Goal: Task Accomplishment & Management: Manage account settings

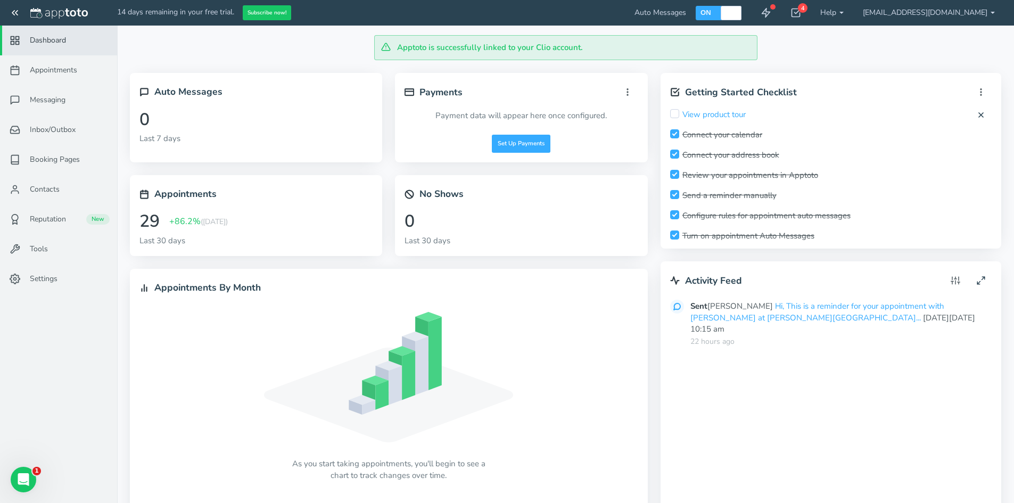
drag, startPoint x: 54, startPoint y: 73, endPoint x: 271, endPoint y: 127, distance: 223.6
click at [54, 73] on span "Appointments" at bounding box center [53, 70] width 47 height 11
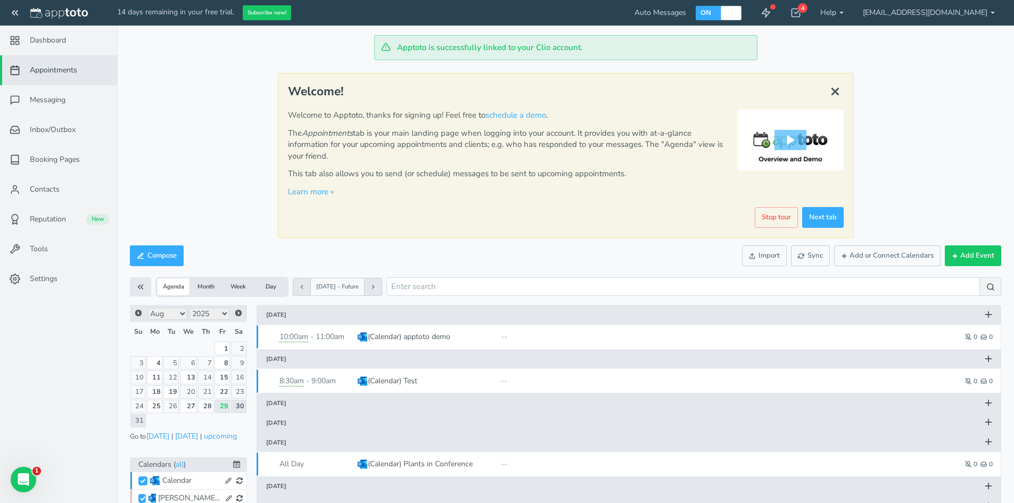
click at [158, 418] on td at bounding box center [154, 421] width 17 height 14
click at [238, 313] on span "Next" at bounding box center [238, 313] width 9 height 9
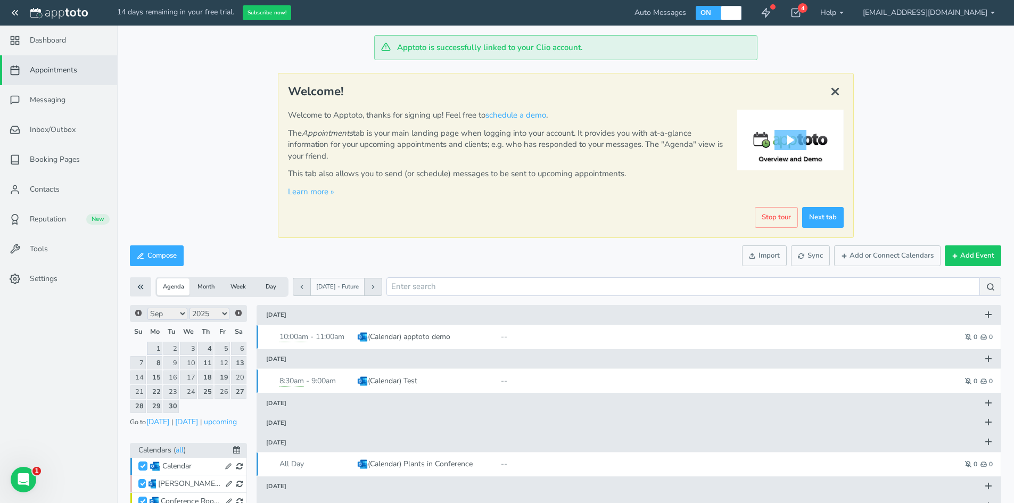
click at [159, 347] on link "1" at bounding box center [155, 348] width 16 height 13
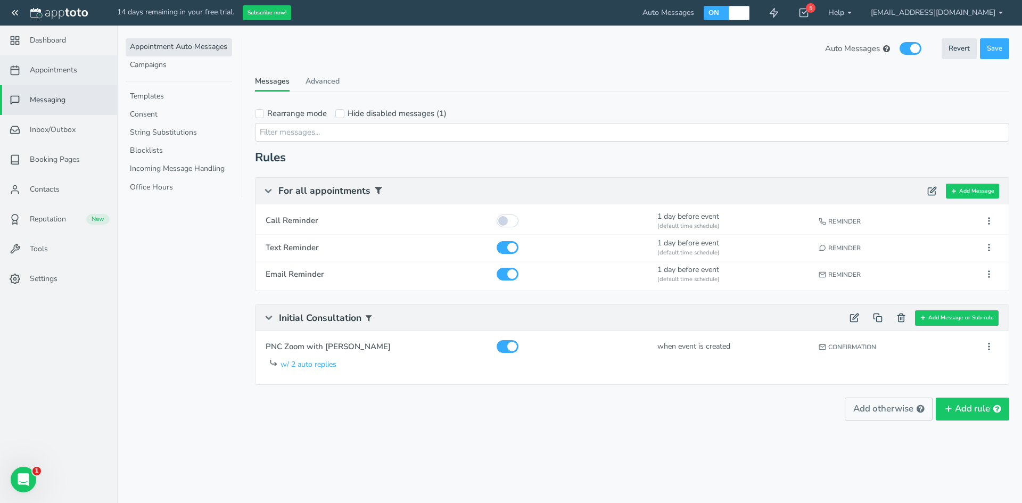
click at [76, 68] on span "Appointments" at bounding box center [53, 70] width 47 height 11
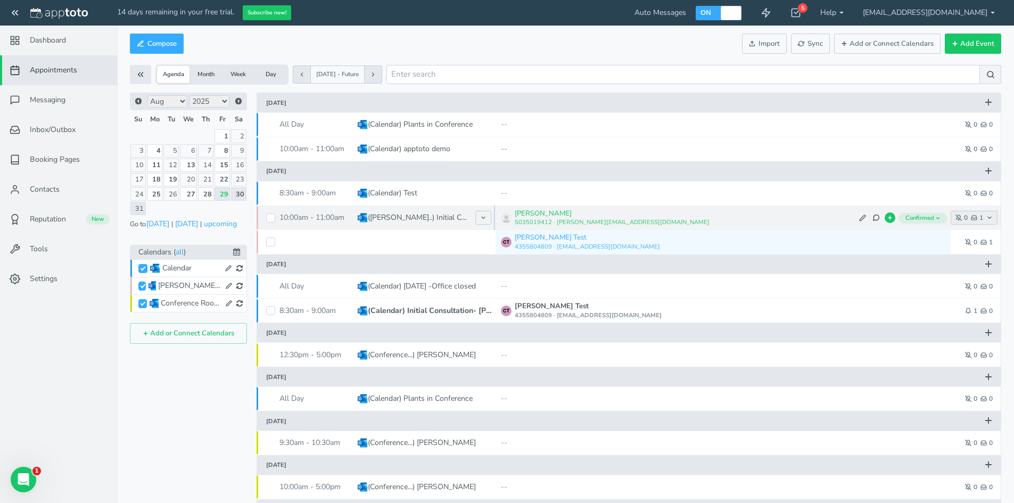
click at [986, 217] on icon "button" at bounding box center [989, 218] width 6 height 6
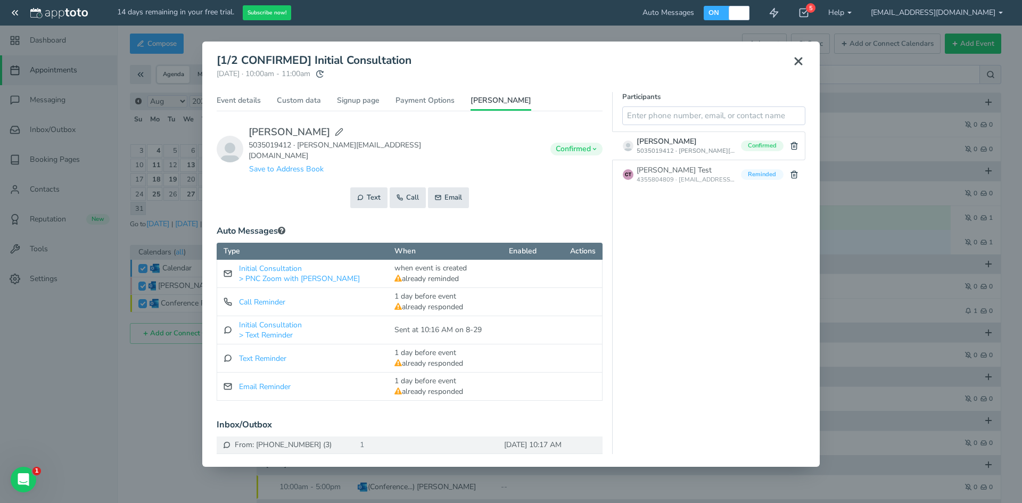
click at [795, 59] on use at bounding box center [798, 61] width 6 height 6
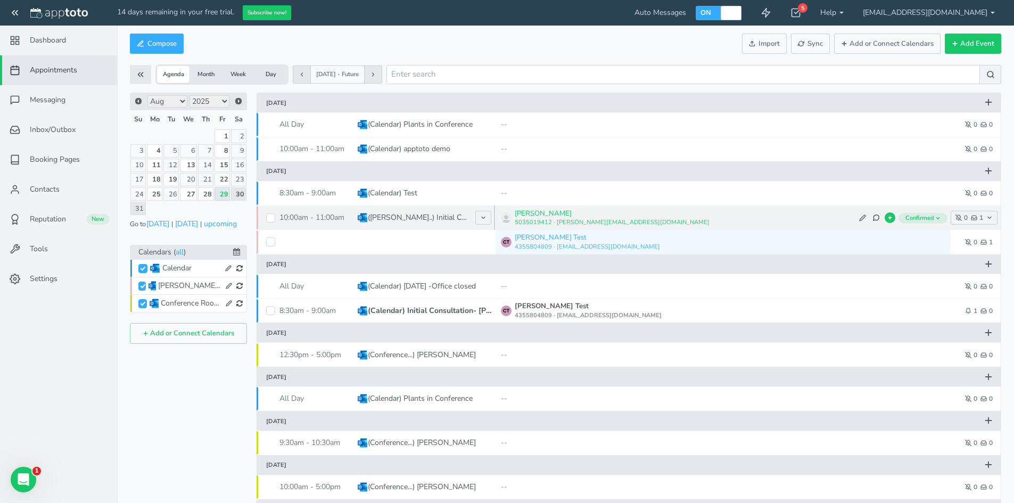
click at [933, 219] on span "Confirmed" at bounding box center [923, 218] width 49 height 11
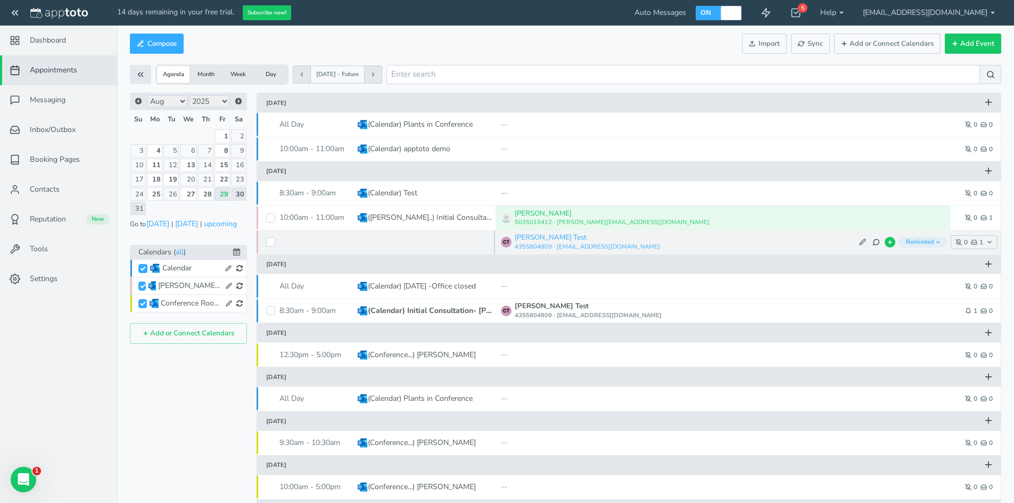
click at [935, 241] on icon "button" at bounding box center [937, 242] width 5 height 5
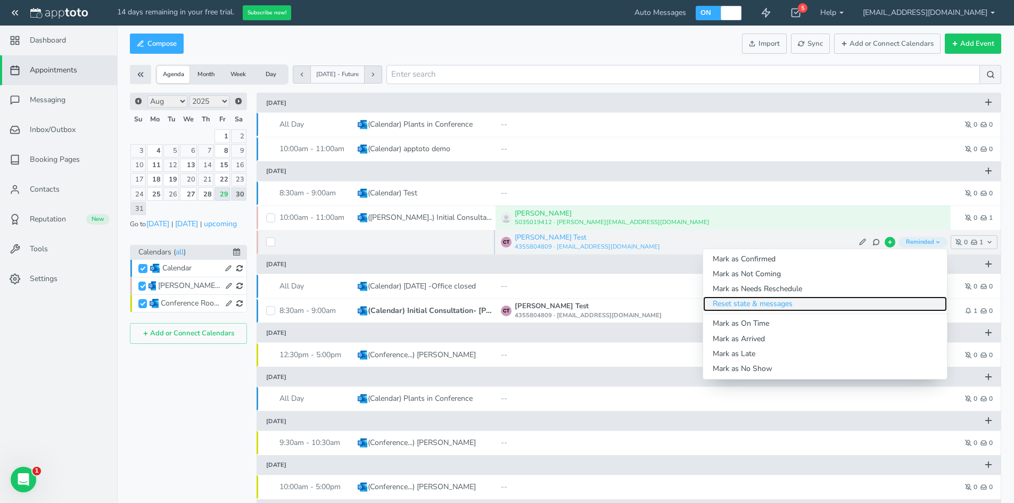
click at [791, 306] on link "Reset state & messages" at bounding box center [825, 304] width 244 height 15
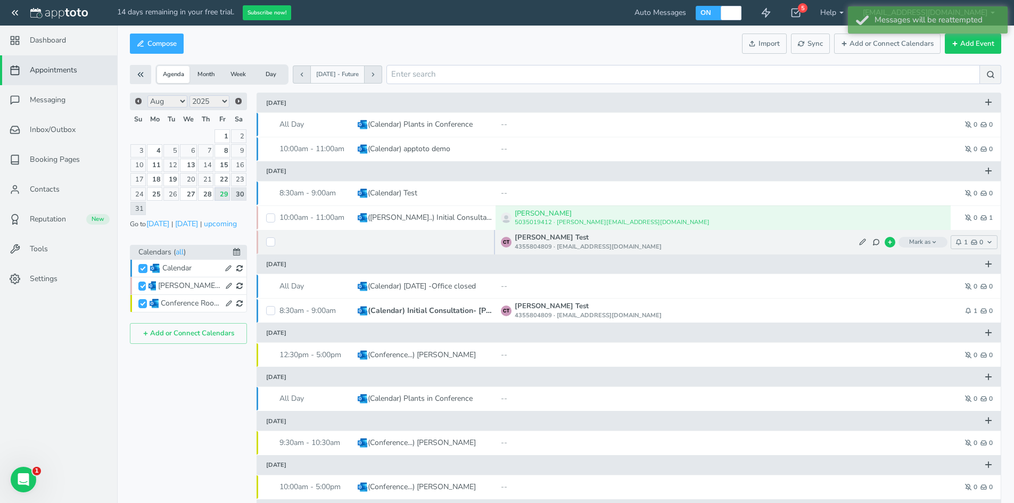
click at [914, 241] on span "Mark as" at bounding box center [923, 242] width 49 height 11
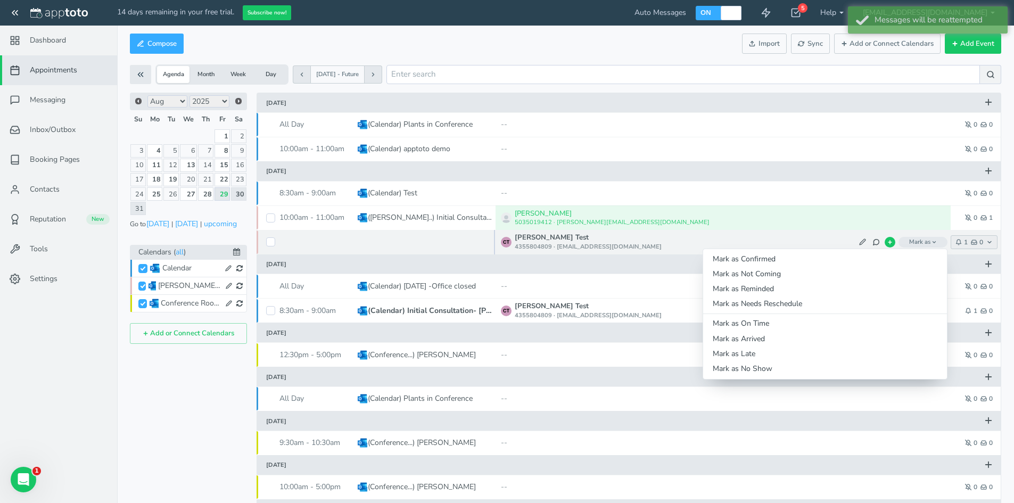
click at [981, 244] on span "0" at bounding box center [977, 242] width 12 height 6
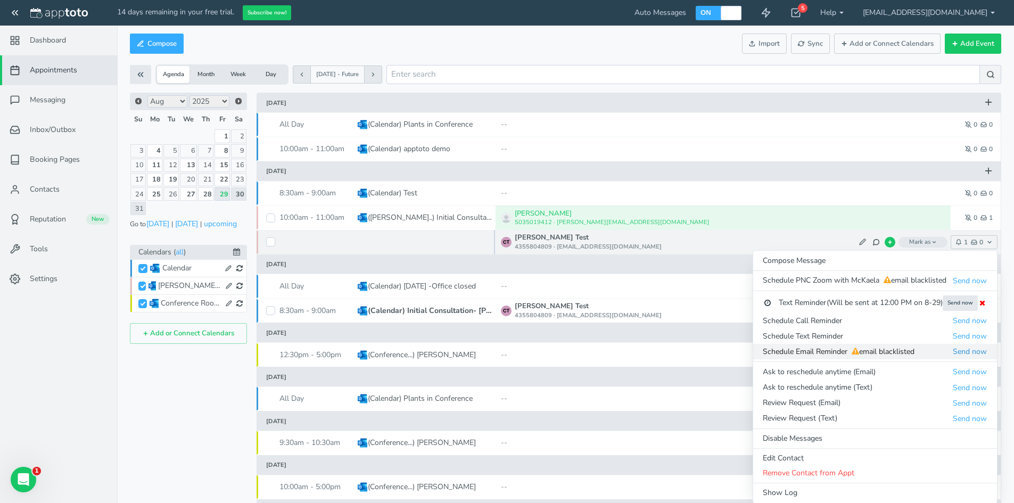
click at [969, 352] on button "Send now" at bounding box center [969, 351] width 35 height 11
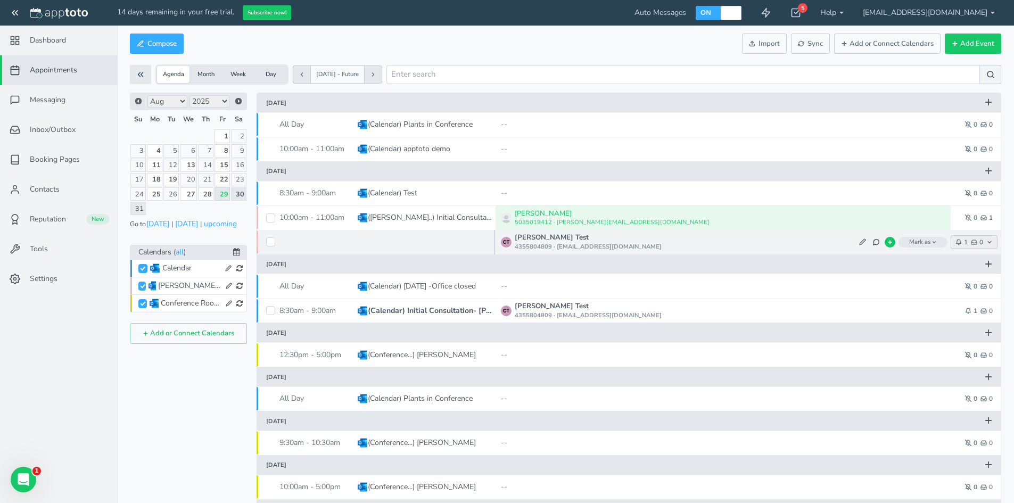
click at [981, 244] on span "0" at bounding box center [977, 242] width 12 height 6
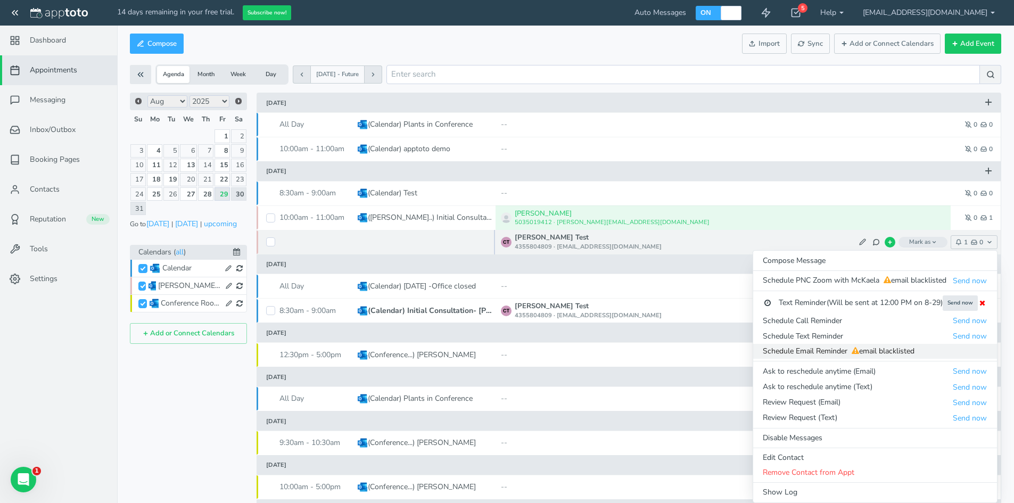
click at [857, 351] on icon at bounding box center [855, 350] width 7 height 7
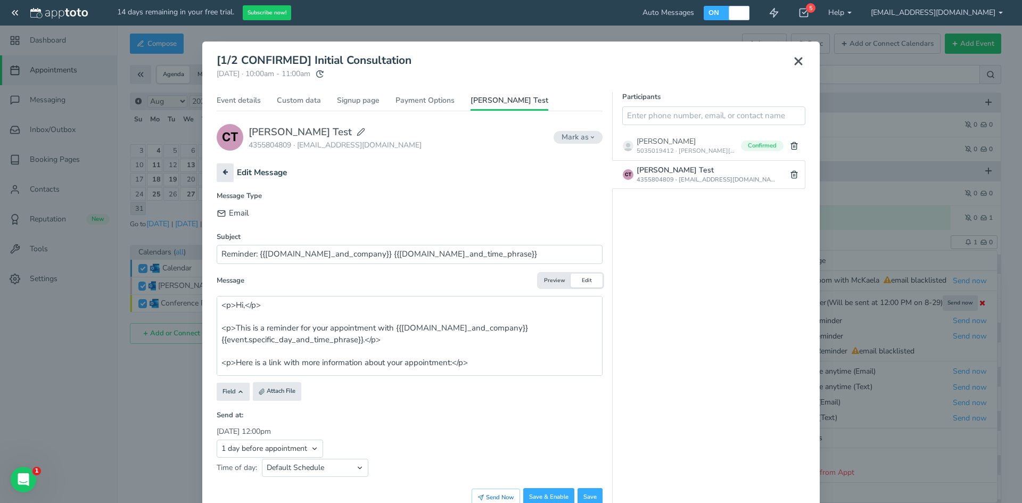
click at [792, 62] on icon at bounding box center [798, 61] width 13 height 13
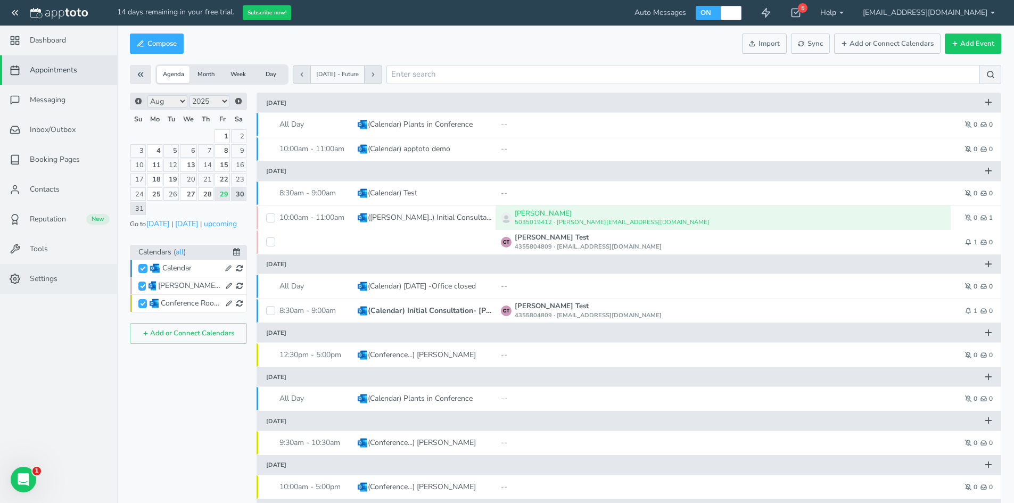
click at [50, 279] on span "Settings" at bounding box center [44, 279] width 28 height 11
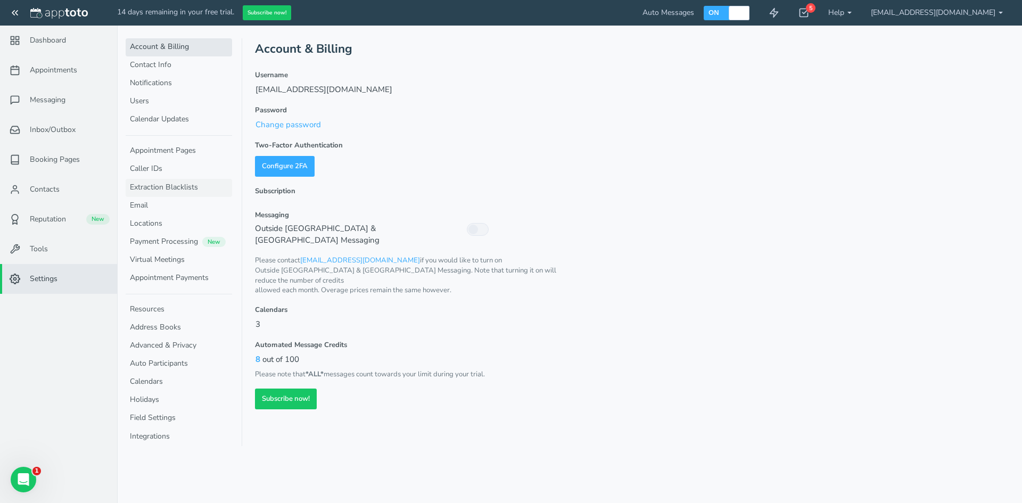
click at [181, 187] on link "Extraction Blacklists" at bounding box center [179, 188] width 106 height 18
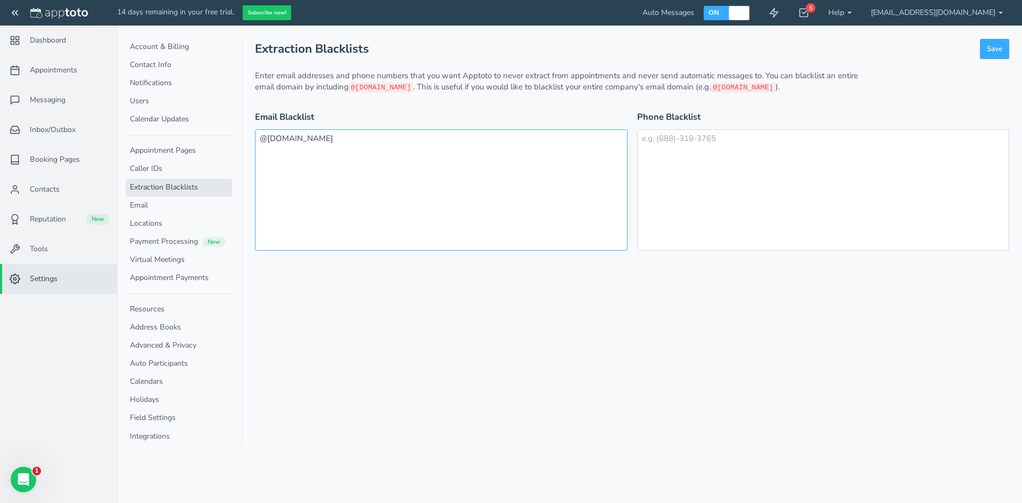
drag, startPoint x: 346, startPoint y: 145, endPoint x: 392, endPoint y: 170, distance: 52.6
click at [392, 170] on textarea "@hawkesquam.com" at bounding box center [441, 189] width 373 height 121
click at [150, 200] on link "Email" at bounding box center [179, 206] width 106 height 18
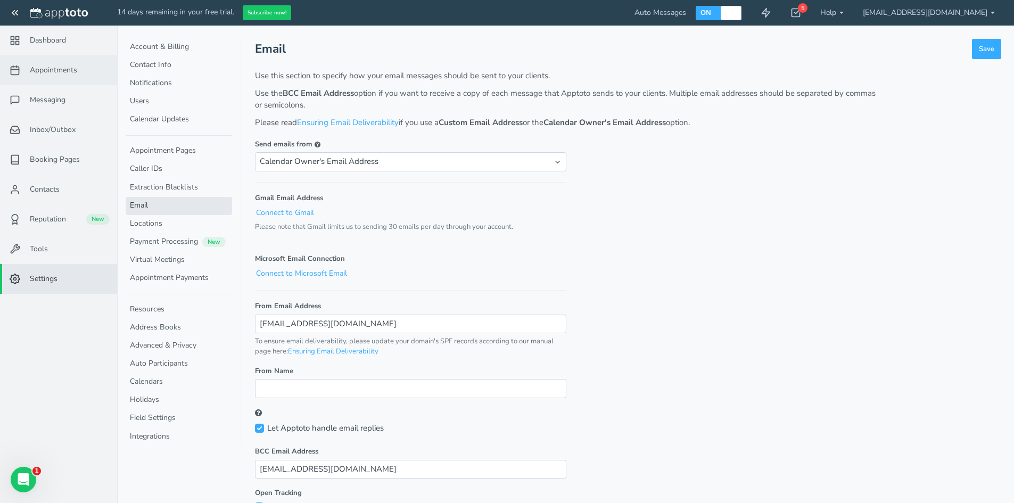
click at [57, 71] on span "Appointments" at bounding box center [53, 70] width 47 height 11
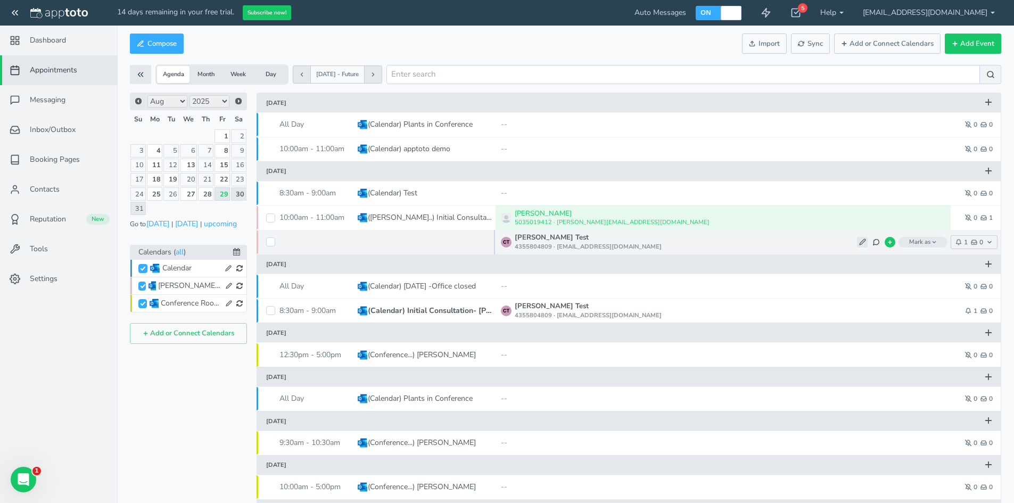
click at [866, 242] on button at bounding box center [862, 242] width 11 height 11
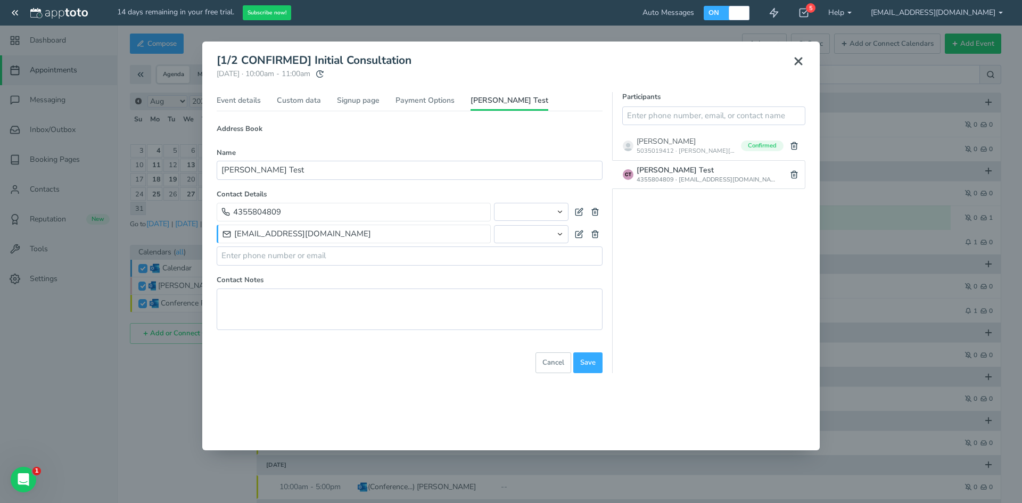
drag, startPoint x: 329, startPoint y: 234, endPoint x: 323, endPoint y: 236, distance: 6.4
click at [323, 236] on span "[EMAIL_ADDRESS][DOMAIN_NAME]" at bounding box center [355, 233] width 264 height 11
click at [315, 247] on input "text" at bounding box center [410, 255] width 386 height 19
click at [336, 231] on span "[EMAIL_ADDRESS][DOMAIN_NAME]" at bounding box center [355, 233] width 264 height 11
click at [580, 234] on icon at bounding box center [579, 234] width 9 height 9
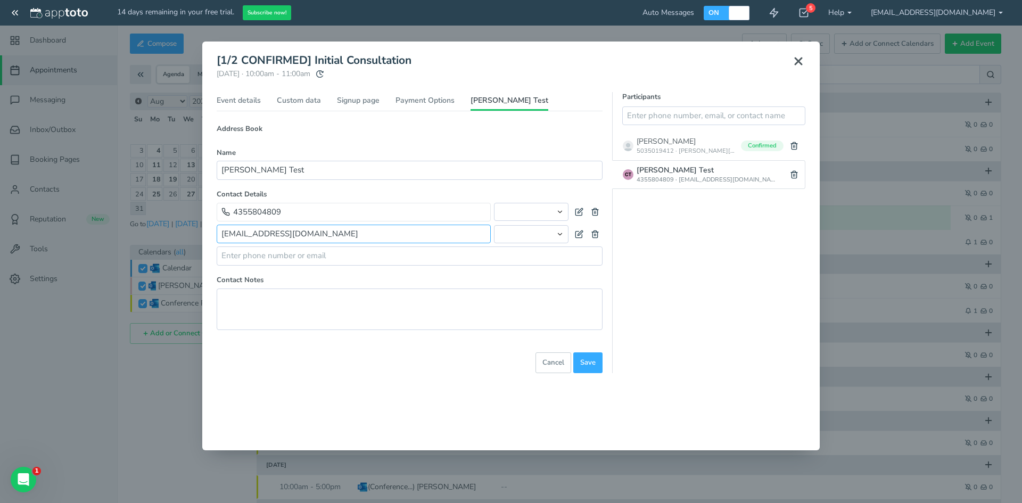
drag, startPoint x: 314, startPoint y: 237, endPoint x: 215, endPoint y: 240, distance: 99.1
click at [215, 240] on div "[1/2 CONFIRMED] Initial Consultation Saturday, August 30th · 10:00am - 11:00am …" at bounding box center [511, 214] width 602 height 328
type input "cmblanke1@gmail.com"
click at [586, 360] on span "Save" at bounding box center [587, 363] width 15 height 10
click at [800, 63] on use at bounding box center [798, 61] width 6 height 6
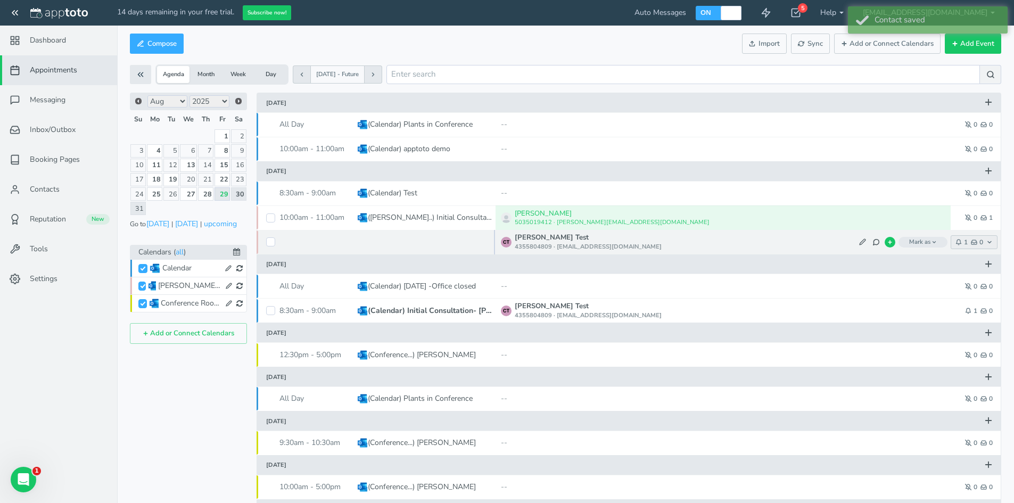
click at [989, 241] on icon "button" at bounding box center [989, 242] width 6 height 6
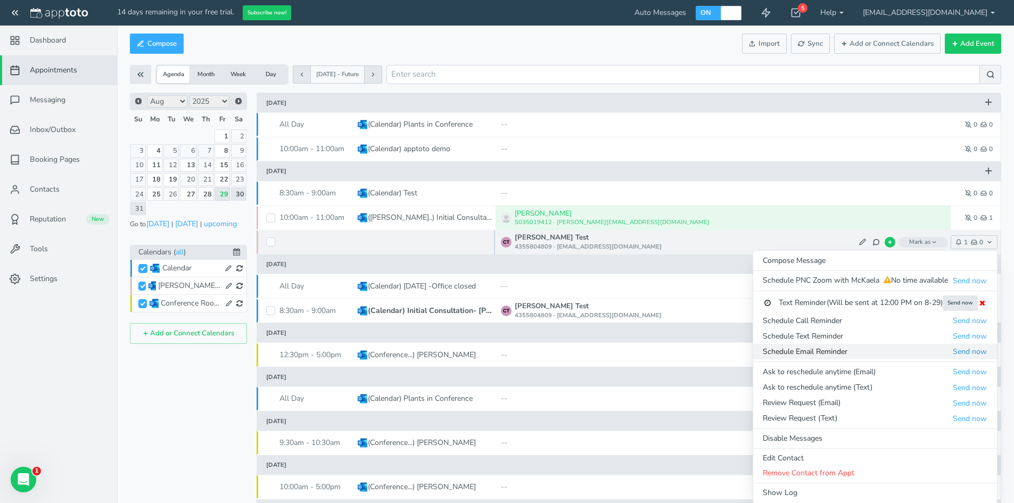
click at [974, 354] on button "Send now" at bounding box center [969, 351] width 35 height 11
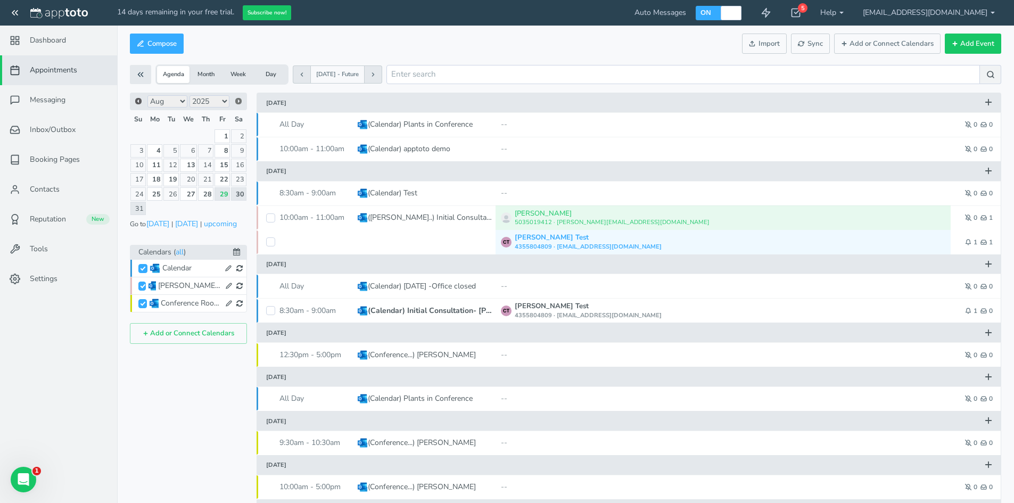
click at [241, 101] on span "Next" at bounding box center [238, 101] width 9 height 9
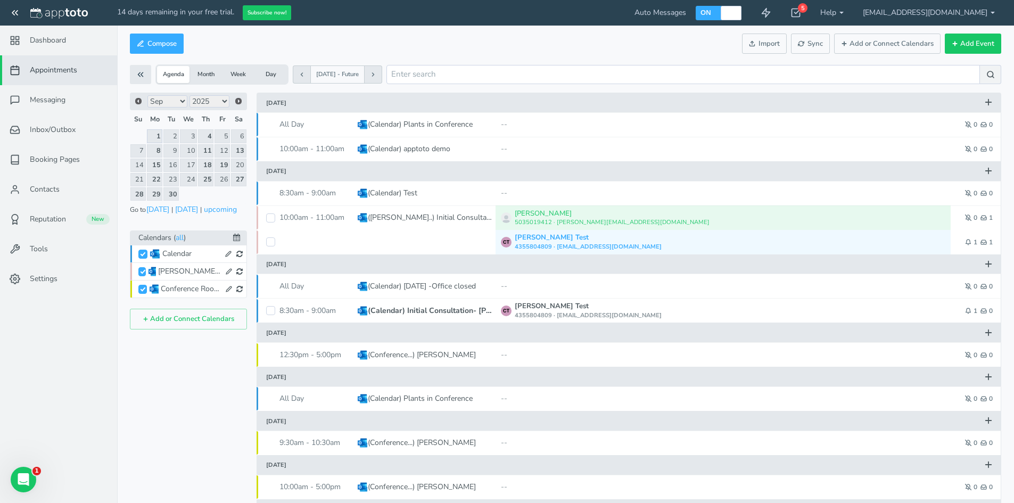
click at [154, 136] on link "1" at bounding box center [155, 135] width 16 height 13
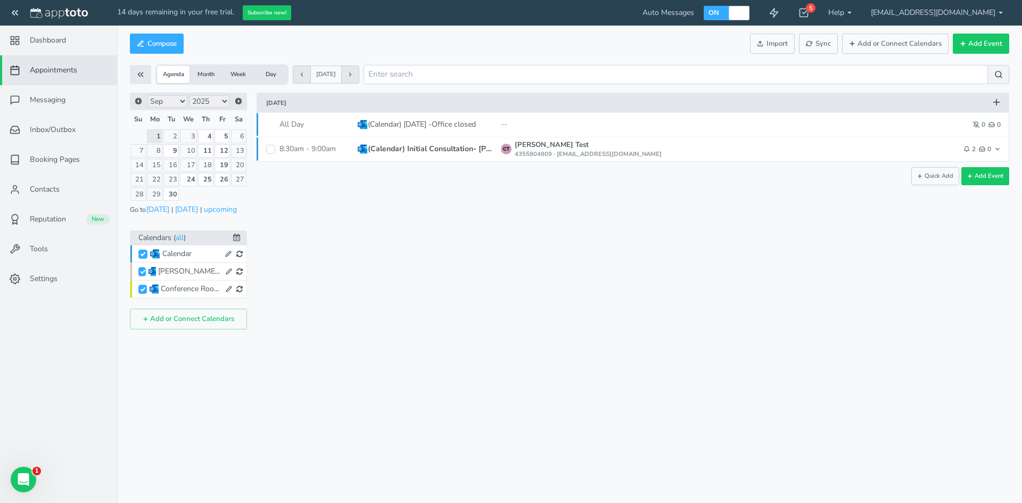
click at [988, 150] on span "0" at bounding box center [985, 149] width 12 height 6
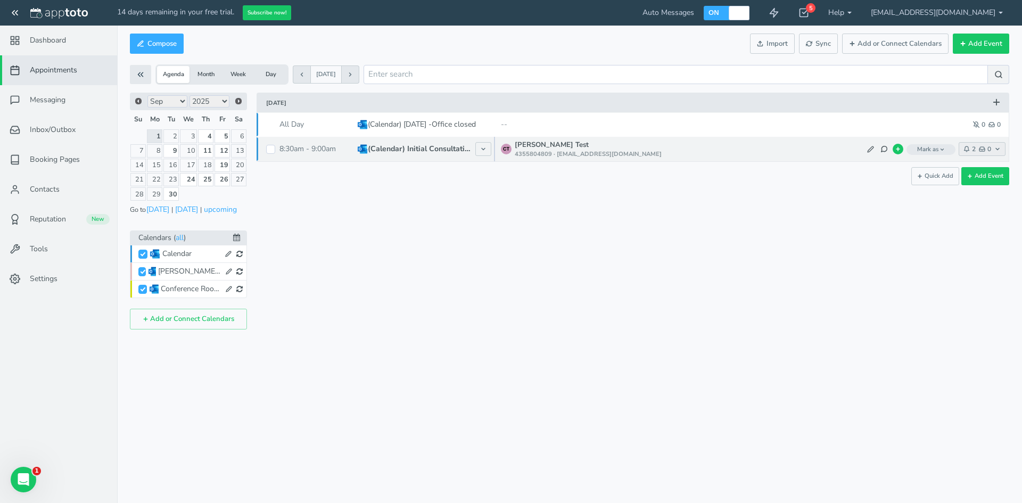
click at [1002, 147] on button "2 0" at bounding box center [982, 149] width 47 height 14
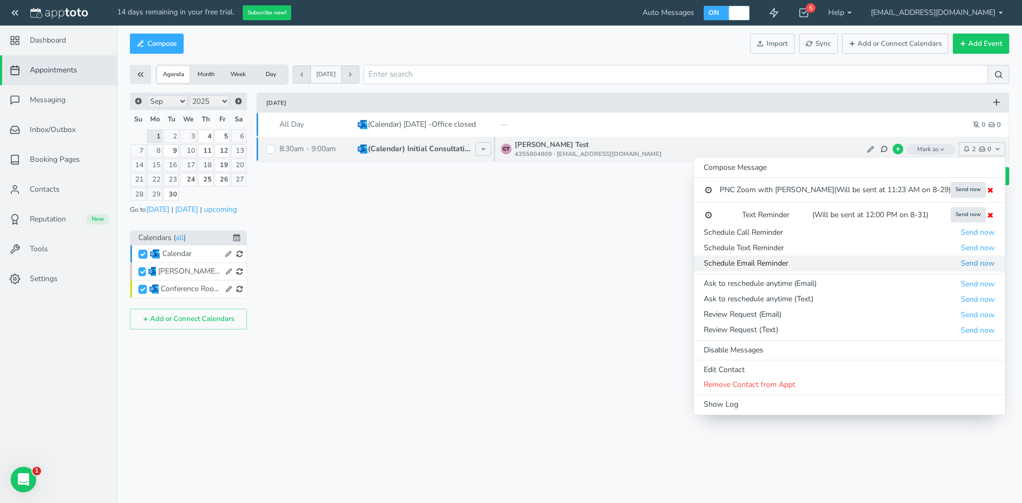
click at [981, 263] on button "Send now" at bounding box center [977, 263] width 35 height 11
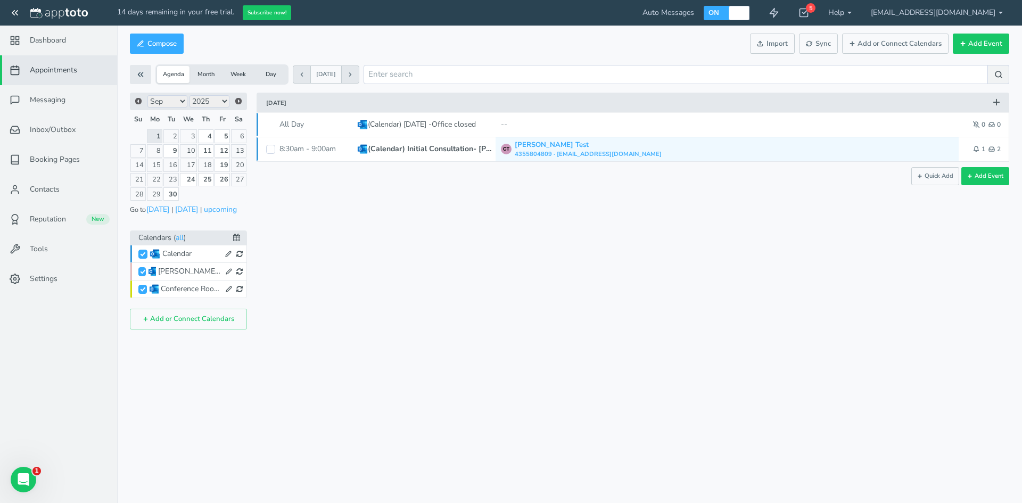
click at [548, 40] on div "Compose Actions Enable Auto Messages Disable Auto Messages Mark as Paid Externa…" at bounding box center [569, 44] width 879 height 26
click at [190, 372] on div "Appointments Messaging Inbox/Outbox Booking Pages Campaigns Contacts Reputation…" at bounding box center [569, 251] width 905 height 503
